Goal: Information Seeking & Learning: Find specific fact

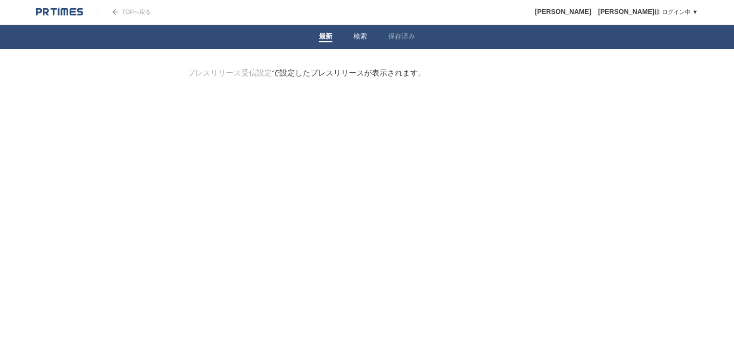
click at [356, 38] on link "検索" at bounding box center [360, 37] width 13 height 10
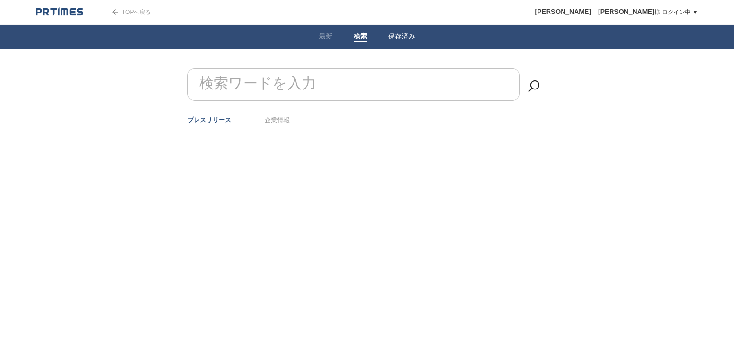
click at [410, 34] on link "保存済み" at bounding box center [401, 37] width 27 height 10
click at [360, 36] on link "検索" at bounding box center [360, 37] width 13 height 10
click at [268, 116] on link "企業情報" at bounding box center [277, 119] width 25 height 7
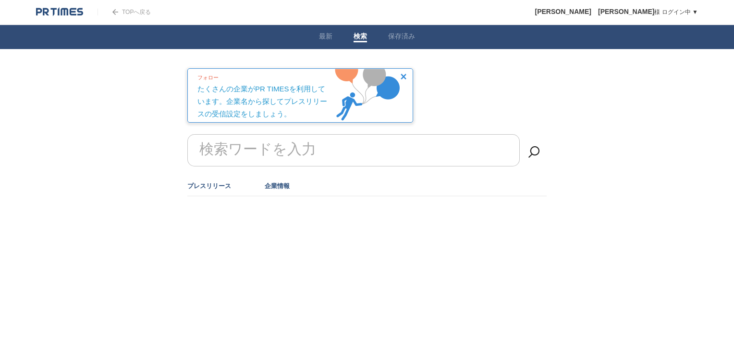
click at [201, 186] on link "プレスリリース" at bounding box center [209, 185] width 44 height 7
click at [251, 134] on form "検索ワードを入力" at bounding box center [367, 134] width 360 height 0
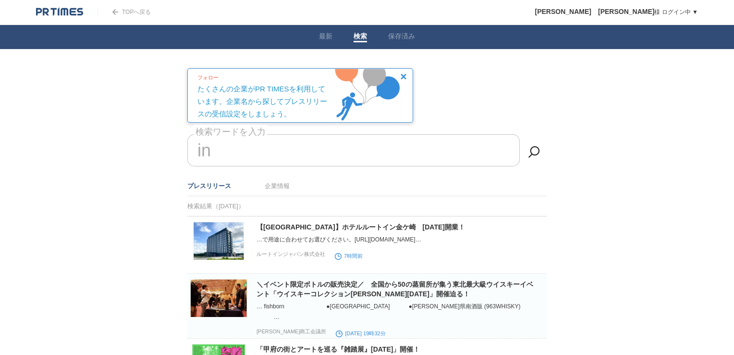
type input "i"
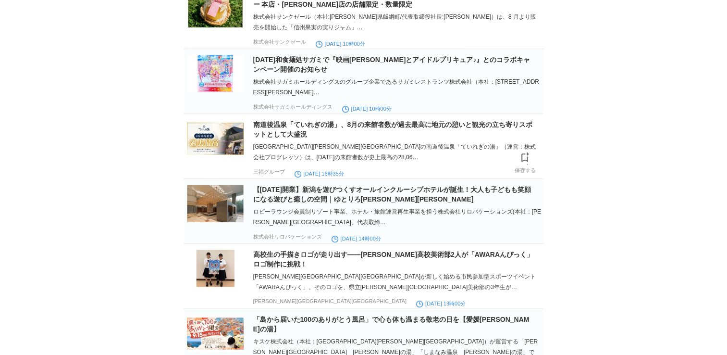
scroll to position [461, 0]
type input "家族湯"
click at [403, 129] on link "南道後温泉「ていれぎの湯」、8月の来館者数が過去最高に地元の憩いと観光の立ち寄りスポットとして大盛況" at bounding box center [393, 128] width 280 height 17
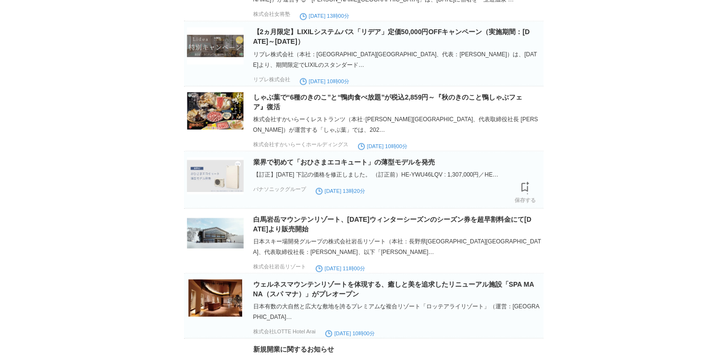
scroll to position [1777, 0]
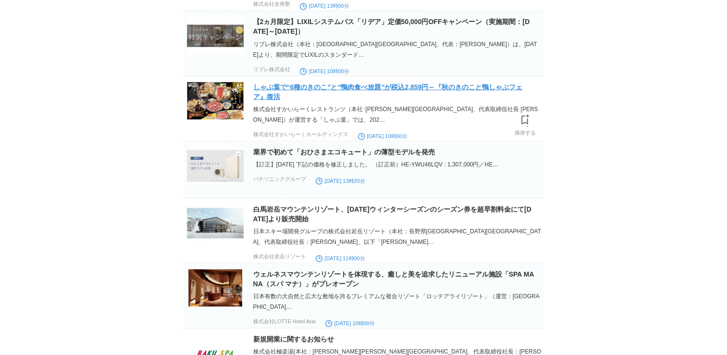
click at [347, 100] on link "しゃぶ葉で“6種のきのこ”と“鴨肉食べ放題”が税込2,859円～『秋のきのこと鴨しゃぶフェア』復活" at bounding box center [388, 91] width 270 height 17
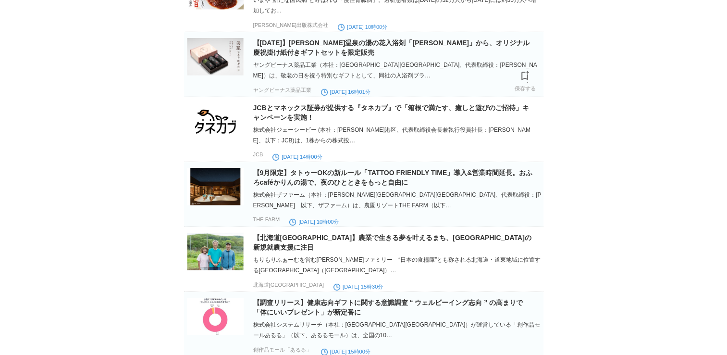
scroll to position [2903, 0]
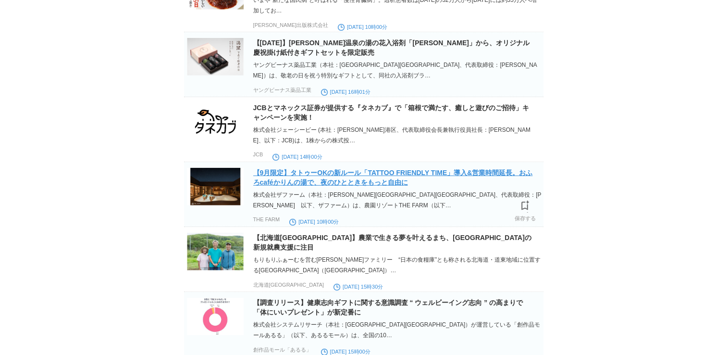
click at [365, 186] on link "【9月限定】タトゥーOKの新ルール「TATTOO FRIENDLY TIME」導入&営業時間延長。おふろcaféかりんの湯で、夜のひとときをもっと自由に" at bounding box center [393, 177] width 280 height 17
